Goal: Task Accomplishment & Management: Manage account settings

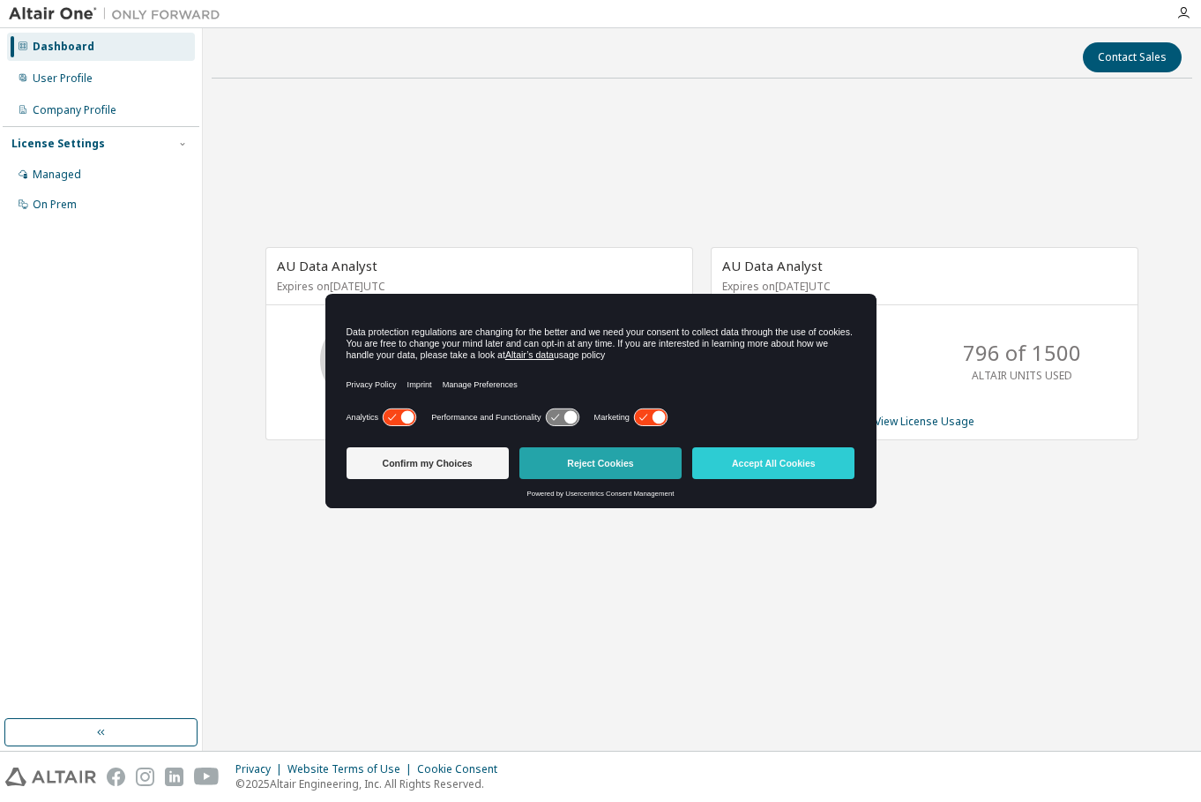
click at [590, 467] on button "Reject Cookies" at bounding box center [600, 463] width 162 height 32
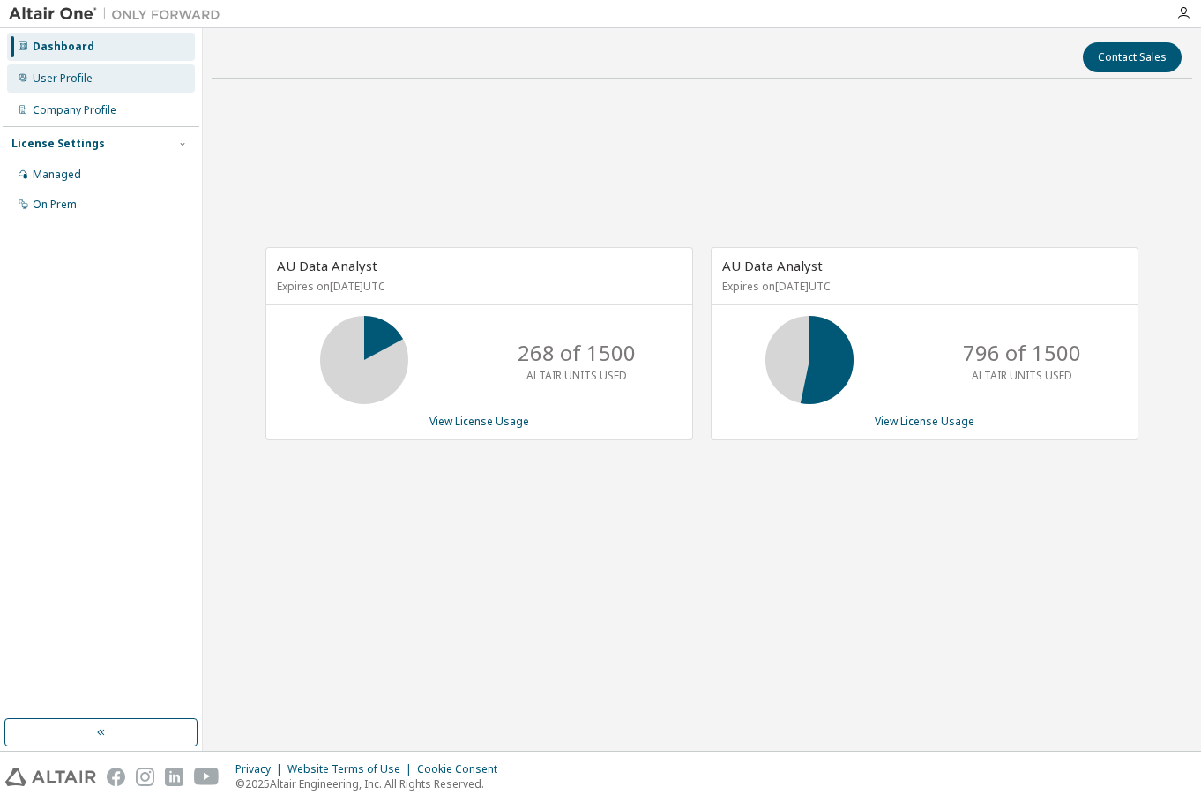
click at [96, 73] on div "User Profile" at bounding box center [101, 78] width 188 height 28
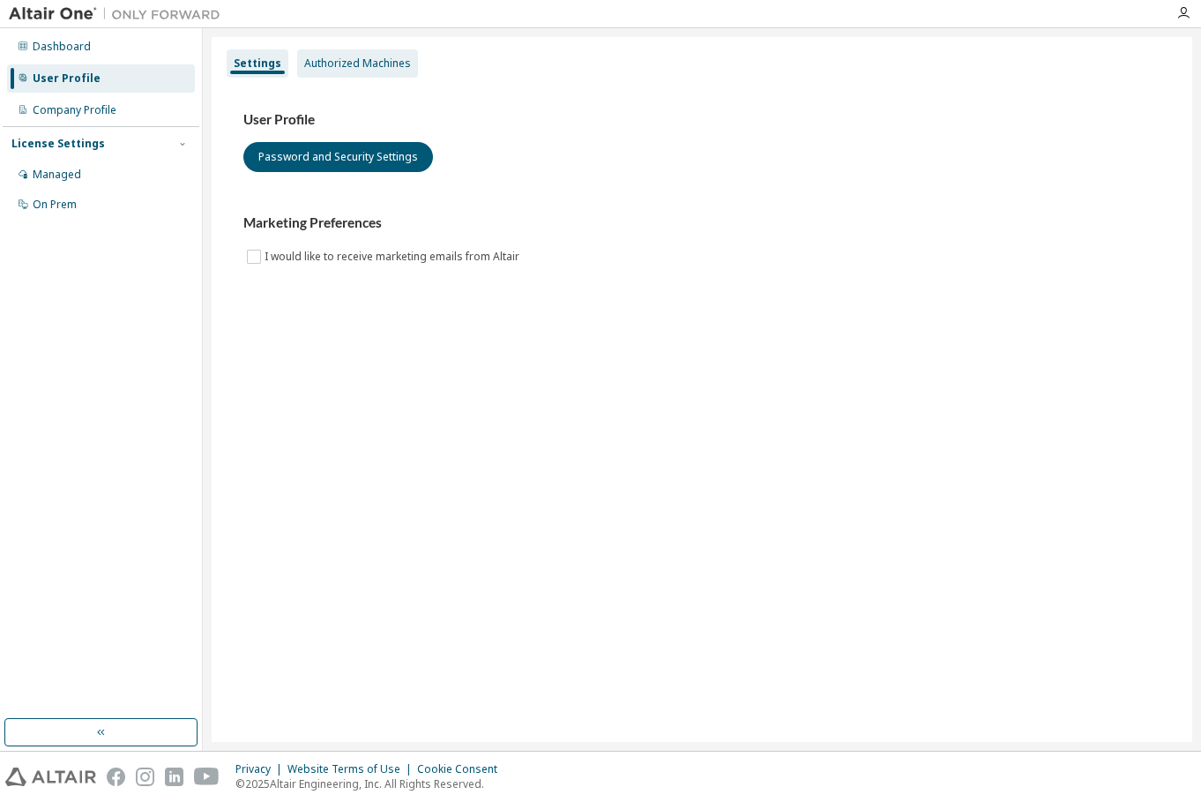
click at [369, 59] on div "Authorized Machines" at bounding box center [357, 63] width 107 height 14
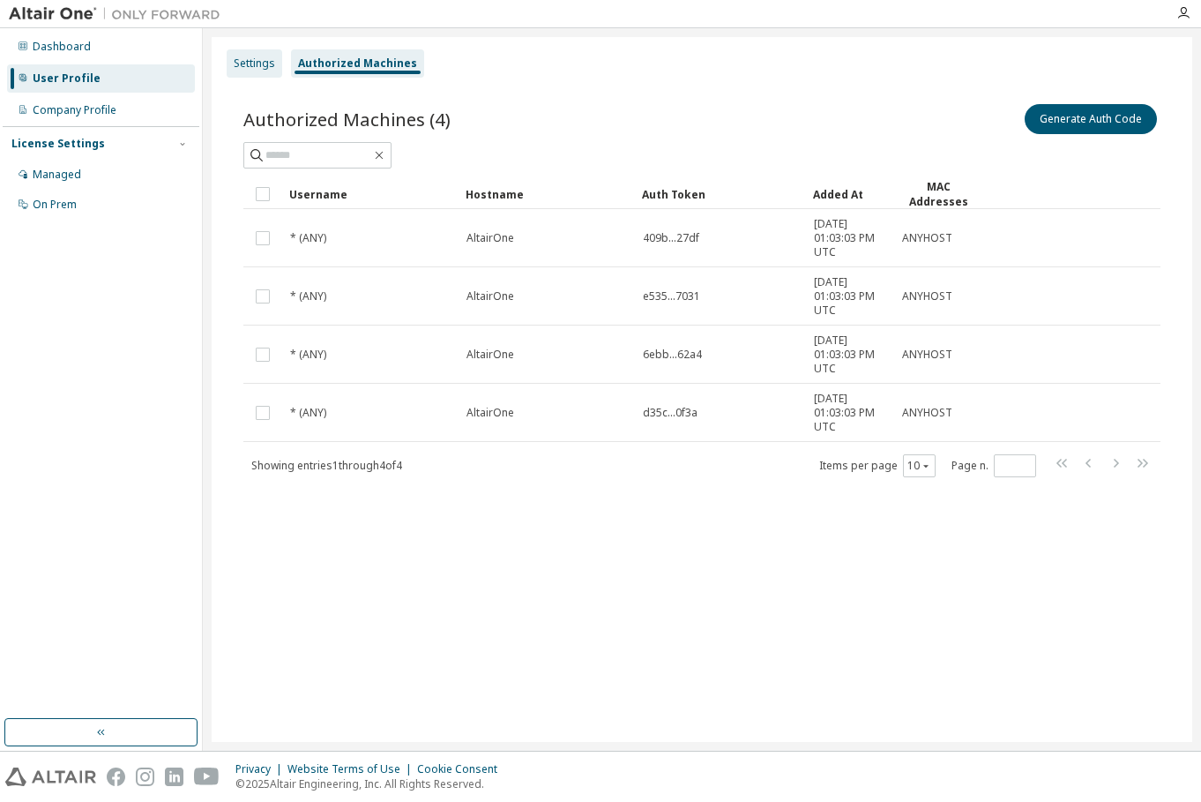
click at [254, 66] on div "Settings" at bounding box center [254, 63] width 41 height 14
